Goal: Find specific page/section: Locate a particular part of the current website

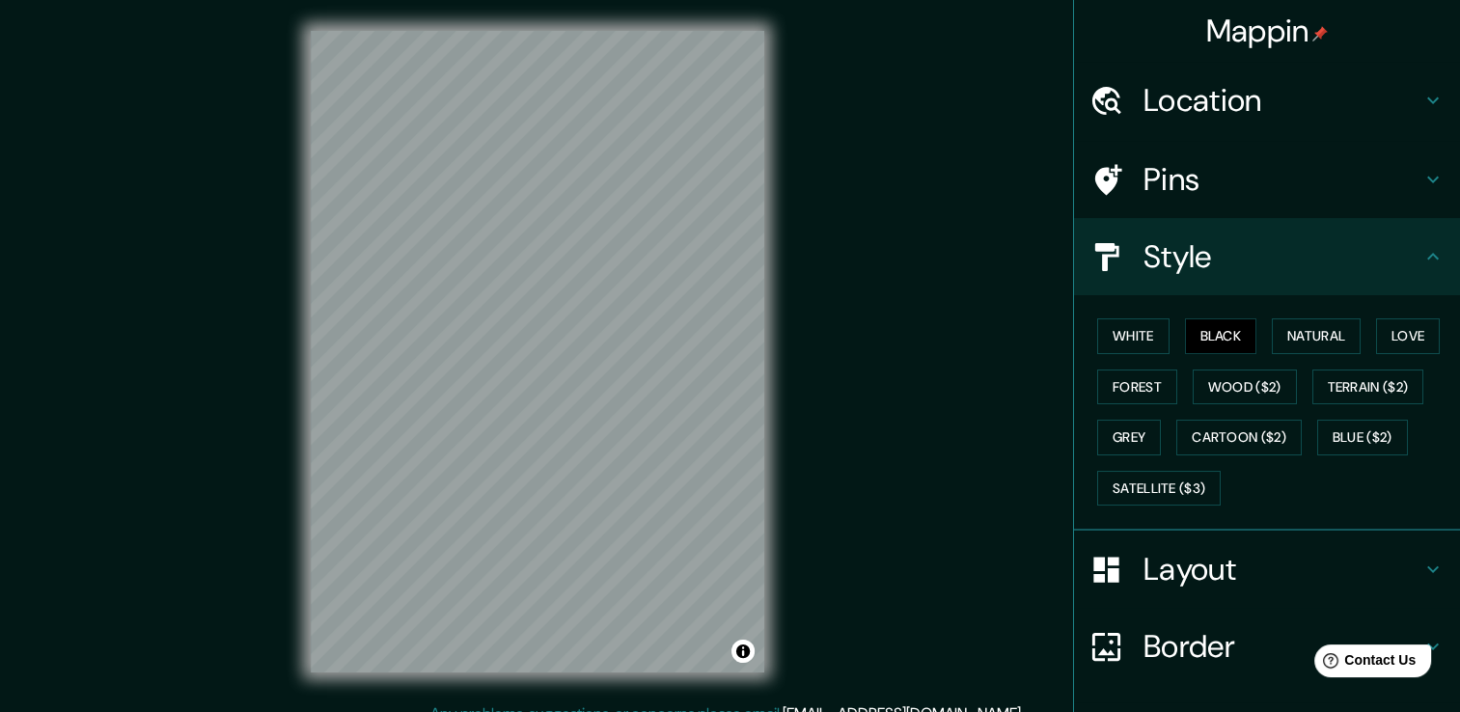
click at [1421, 106] on icon at bounding box center [1432, 100] width 23 height 23
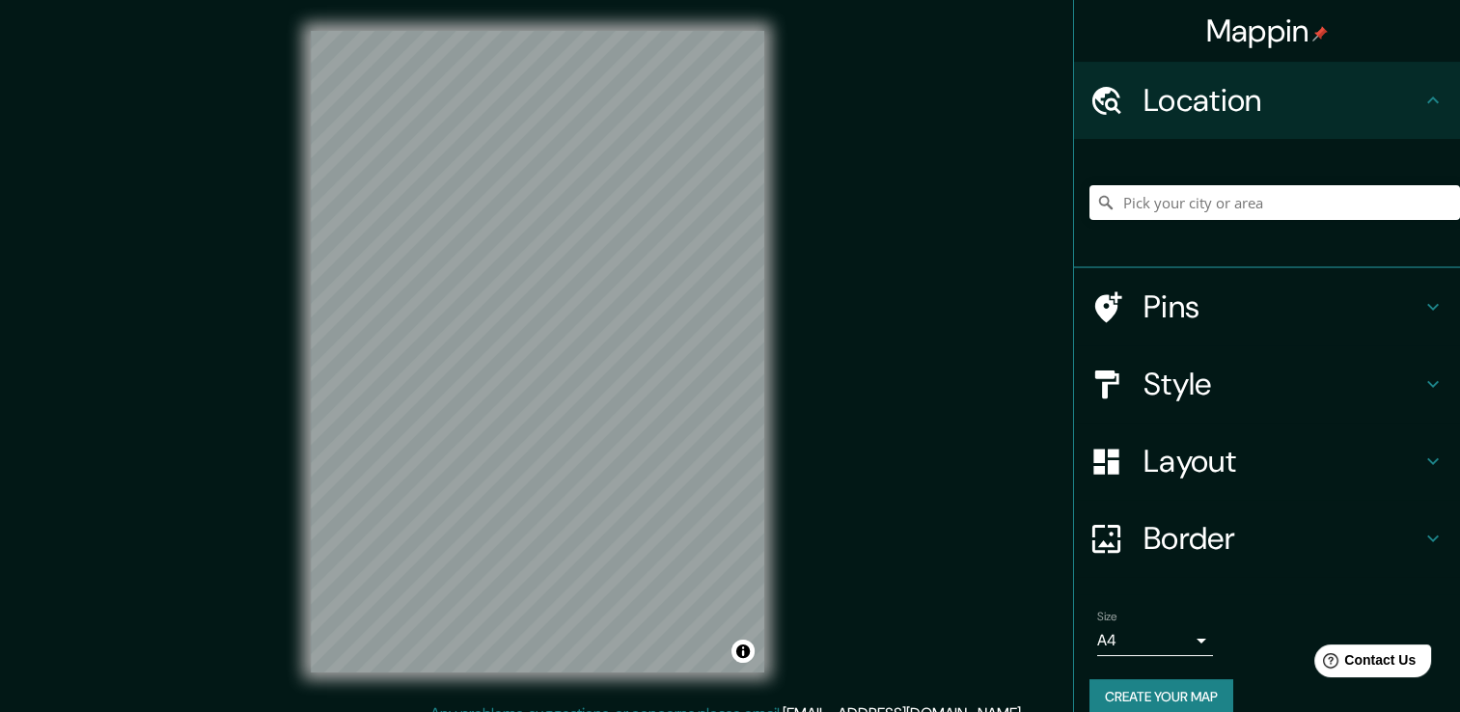
click at [1279, 222] on div at bounding box center [1274, 202] width 370 height 96
click at [1280, 213] on input "Pick your city or area" at bounding box center [1274, 202] width 370 height 35
click at [1248, 203] on input "[GEOGRAPHIC_DATA], [GEOGRAPHIC_DATA], [GEOGRAPHIC_DATA]" at bounding box center [1274, 202] width 370 height 35
click at [1317, 205] on input "[GEOGRAPHIC_DATA], [GEOGRAPHIC_DATA], [GEOGRAPHIC_DATA]" at bounding box center [1274, 202] width 370 height 35
click at [1366, 222] on div "[GEOGRAPHIC_DATA], [GEOGRAPHIC_DATA], [GEOGRAPHIC_DATA]" at bounding box center [1274, 202] width 370 height 96
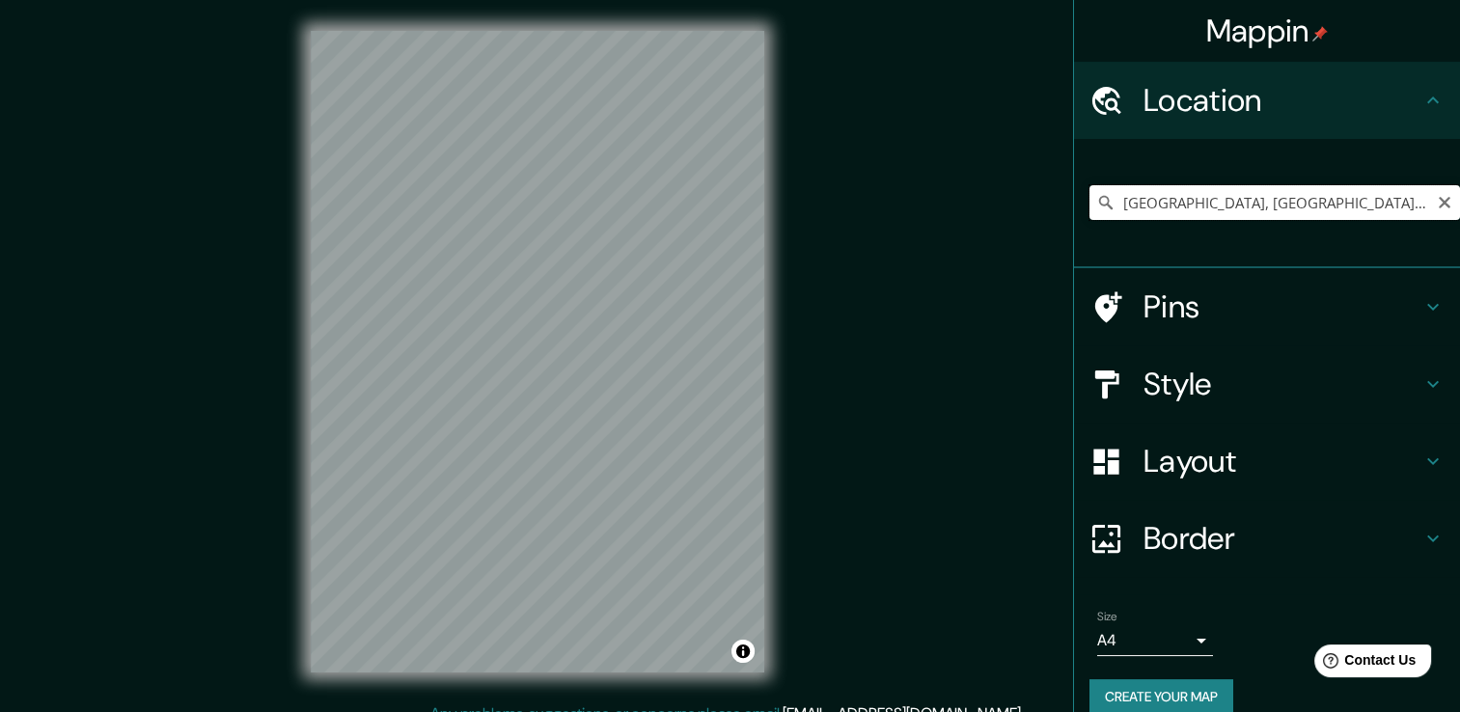
click at [1308, 195] on input "[GEOGRAPHIC_DATA], [GEOGRAPHIC_DATA], [GEOGRAPHIC_DATA]" at bounding box center [1274, 202] width 370 height 35
click at [1330, 203] on input "[GEOGRAPHIC_DATA], [GEOGRAPHIC_DATA], [GEOGRAPHIC_DATA]" at bounding box center [1274, 202] width 370 height 35
click at [1330, 199] on input "[GEOGRAPHIC_DATA], [GEOGRAPHIC_DATA], [GEOGRAPHIC_DATA]" at bounding box center [1274, 202] width 370 height 35
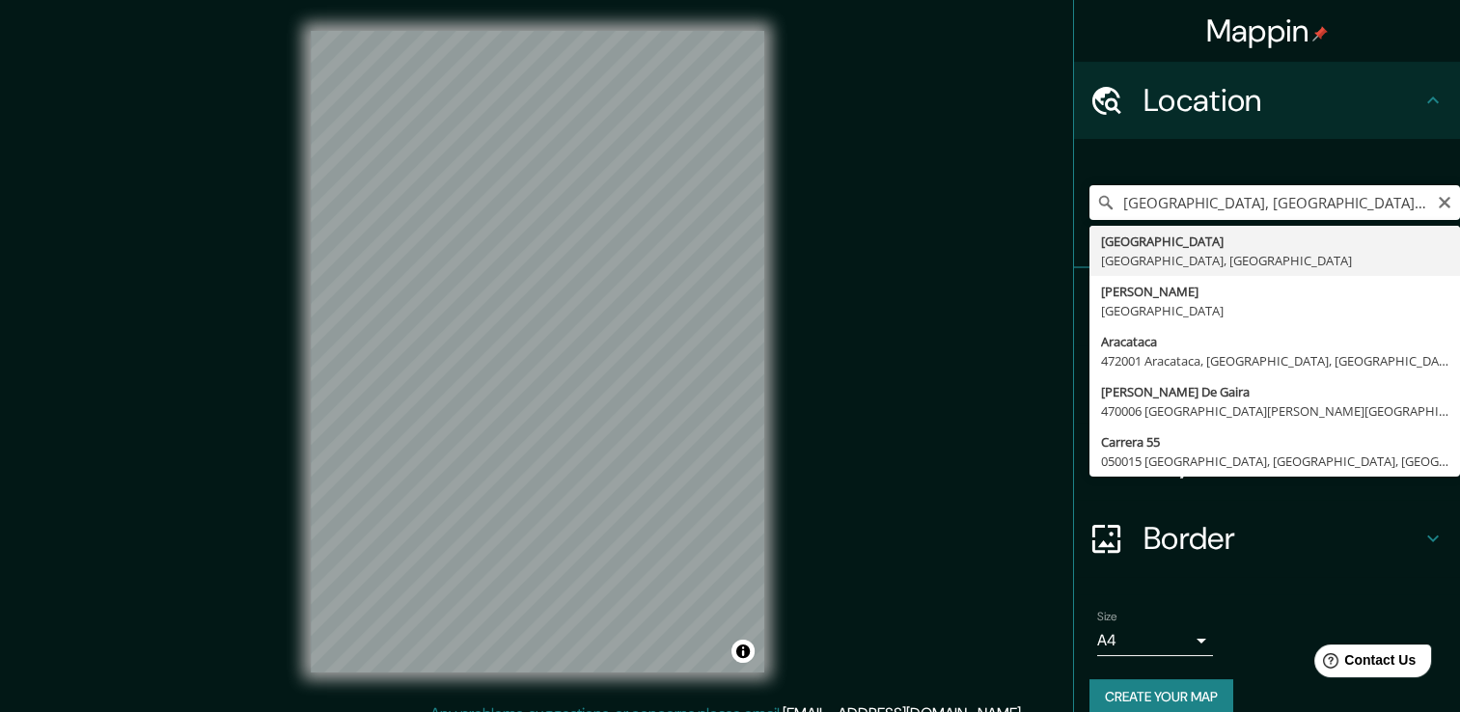
type input "[GEOGRAPHIC_DATA], [GEOGRAPHIC_DATA], [GEOGRAPHIC_DATA]"
